Goal: Transaction & Acquisition: Purchase product/service

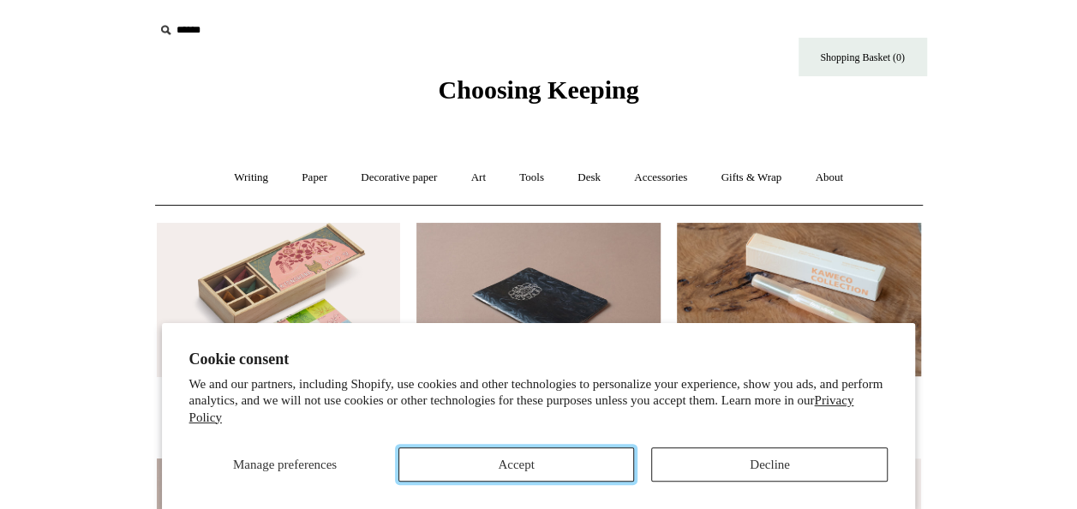
click at [550, 448] on button "Accept" at bounding box center [517, 464] width 237 height 34
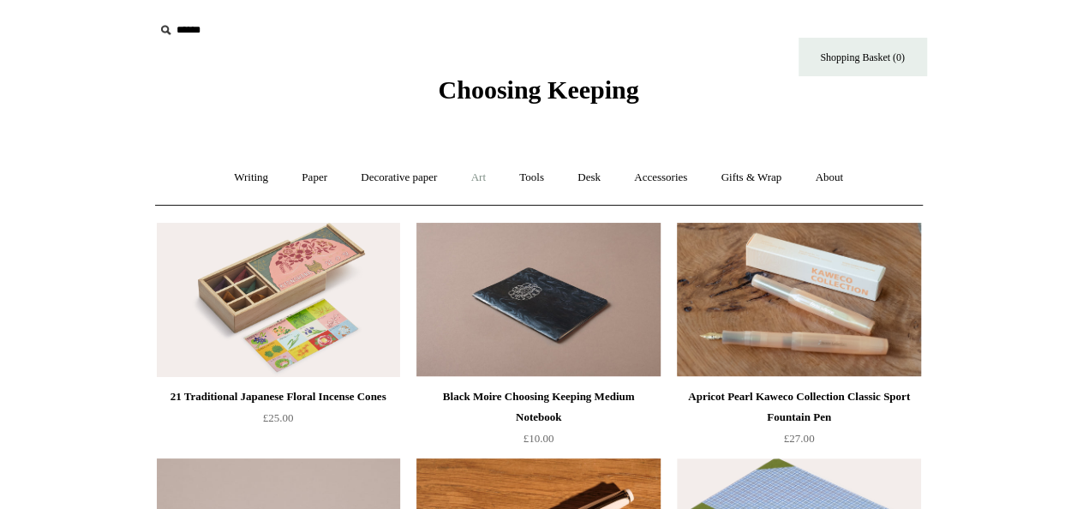
click at [483, 177] on link "Art +" at bounding box center [478, 177] width 45 height 45
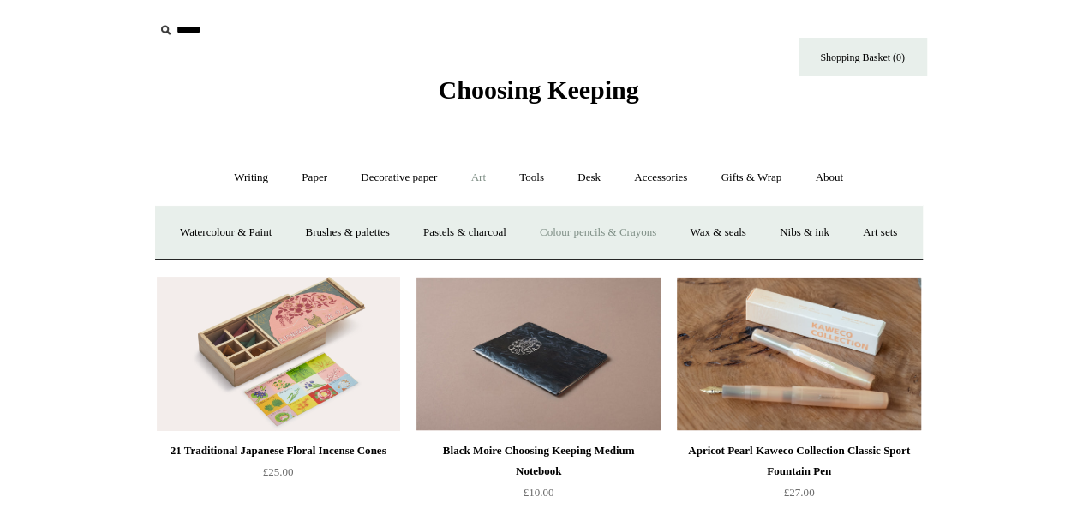
click at [622, 238] on link "Colour pencils & Crayons" at bounding box center [598, 232] width 147 height 45
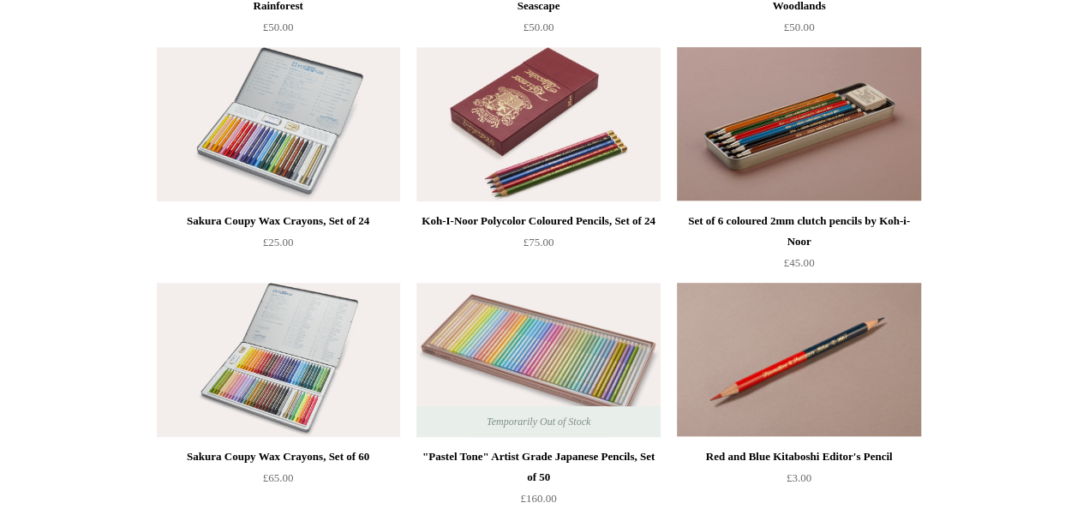
scroll to position [446, 0]
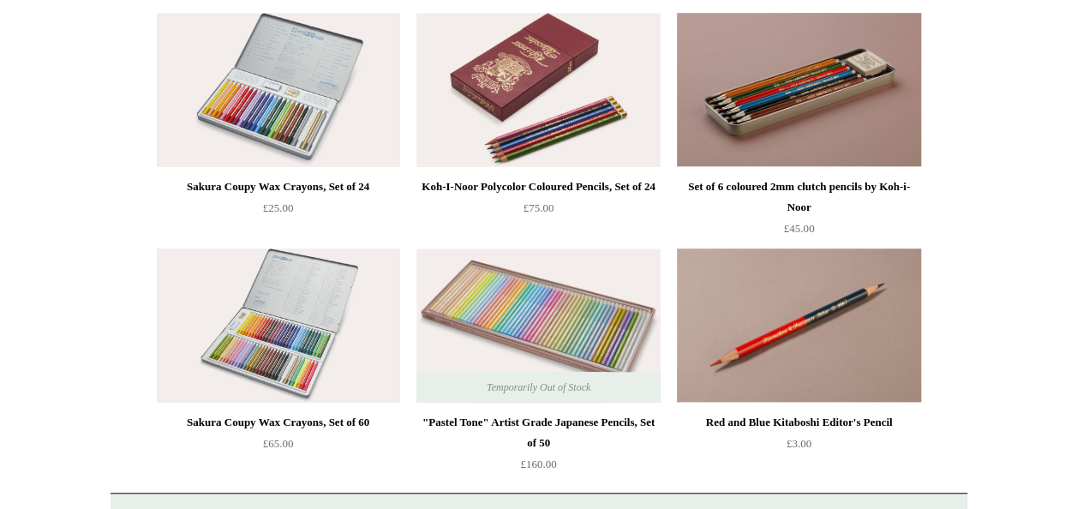
click at [293, 321] on img at bounding box center [278, 326] width 243 height 154
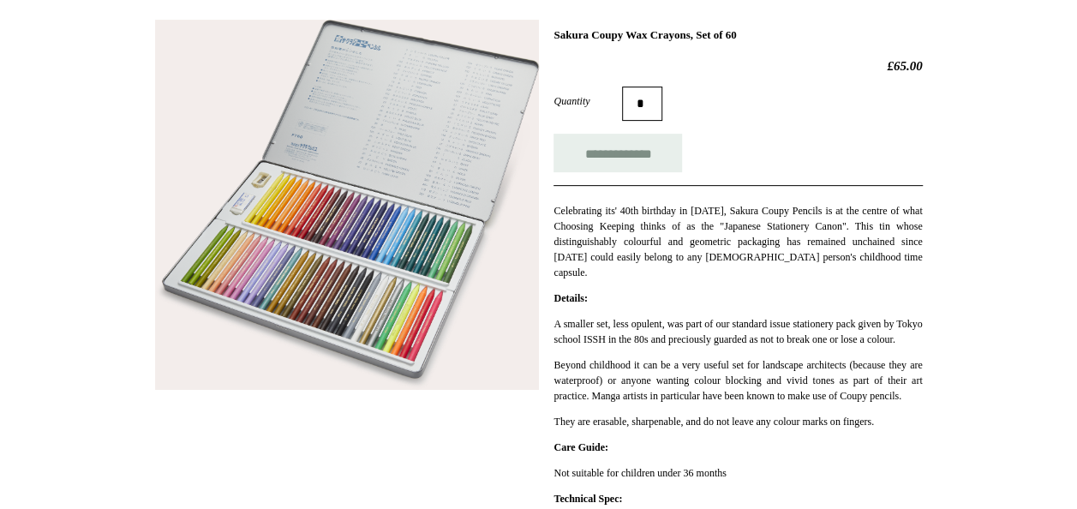
scroll to position [240, 0]
